Goal: Task Accomplishment & Management: Use online tool/utility

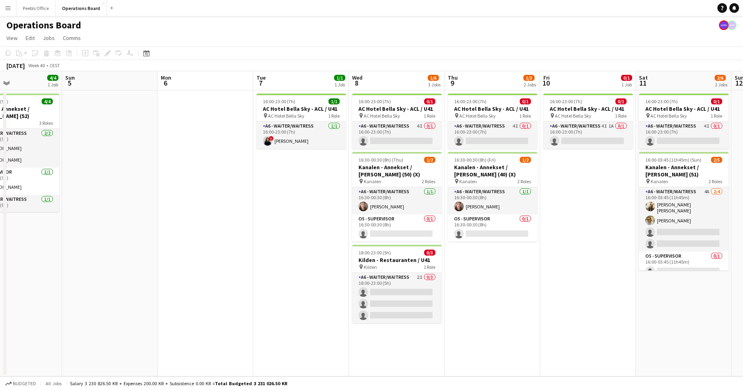
drag, startPoint x: 505, startPoint y: 204, endPoint x: 275, endPoint y: 212, distance: 230.6
click at [278, 214] on app-calendar-viewport "Wed 1 3/3 2 Jobs Thu 2 4/4 2 Jobs Fri 3 1/1 1 Job Sat 4 4/4 1 Job Sun 5 Mon 6 T…" at bounding box center [371, 223] width 743 height 305
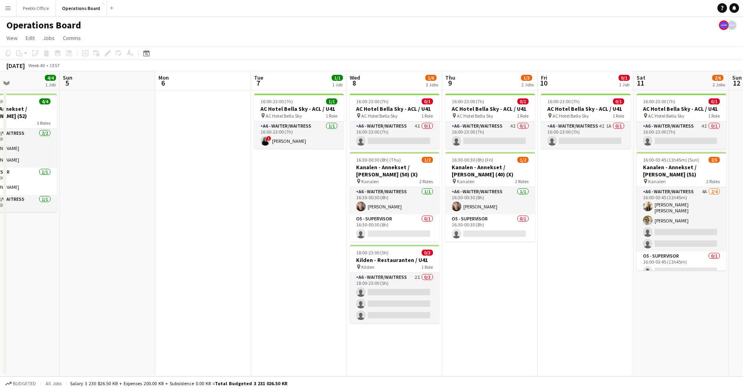
click at [184, 148] on app-date-cell at bounding box center [203, 233] width 96 height 286
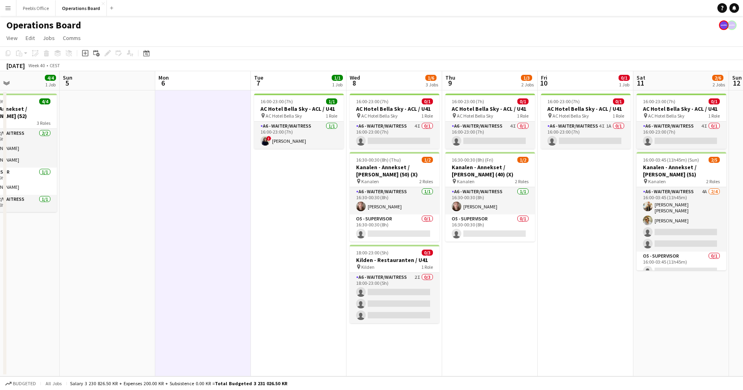
click at [247, 46] on app-toolbar "Copy Paste Paste Command V Paste with crew Command Shift V Paste linked Job [GE…" at bounding box center [371, 53] width 743 height 14
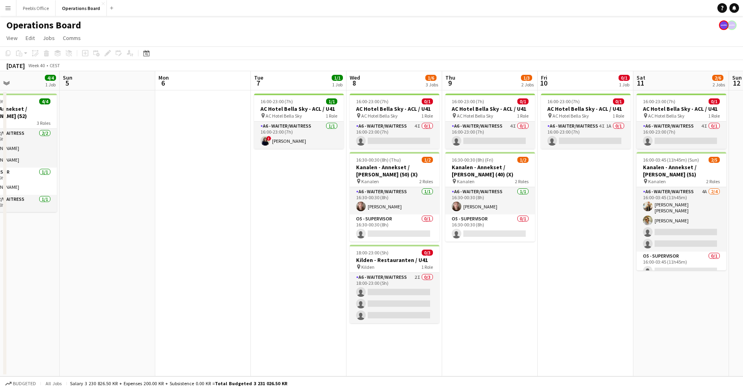
click at [246, 44] on app-page-menu "View Day view expanded Day view collapsed Month view Date picker Jump to [DATE]…" at bounding box center [371, 38] width 743 height 15
drag, startPoint x: 246, startPoint y: 44, endPoint x: 229, endPoint y: 52, distance: 19.1
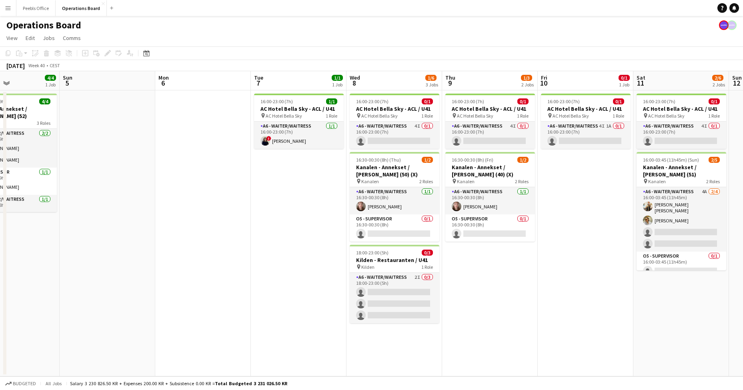
click at [229, 52] on app-board "Operations Board View Day view expanded Day view collapsed Month view Date pick…" at bounding box center [371, 203] width 743 height 374
click at [224, 55] on app-toolbar "Copy Paste Paste Command V Paste with crew Command Shift V Paste linked Job [GE…" at bounding box center [371, 53] width 743 height 14
click at [223, 55] on app-toolbar "Copy Paste Paste Command V Paste with crew Command Shift V Paste linked Job [GE…" at bounding box center [371, 53] width 743 height 14
click at [220, 56] on app-toolbar "Copy Paste Paste Command V Paste with crew Command Shift V Paste linked Job [GE…" at bounding box center [371, 53] width 743 height 14
